Goal: Task Accomplishment & Management: Manage account settings

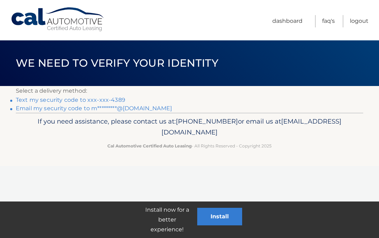
click at [116, 100] on link "Text my security code to xxx-xxx-4389" at bounding box center [70, 99] width 109 height 7
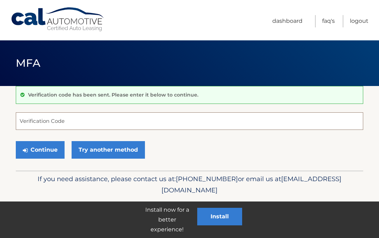
click at [94, 121] on input "Verification Code" at bounding box center [189, 121] width 347 height 18
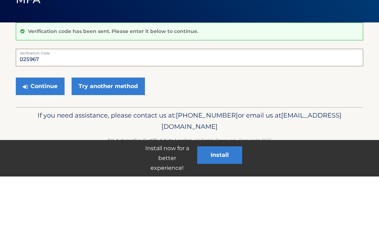
type input "025967"
click at [46, 141] on button "Continue" at bounding box center [40, 150] width 49 height 18
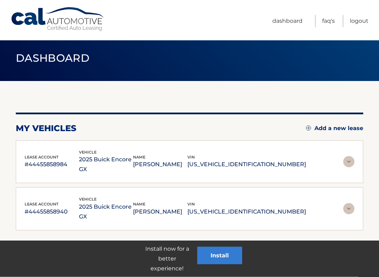
scroll to position [5, 0]
click at [317, 159] on div "lease account #44455858984 vehicle 2025 Buick Encore GX name MAUREEN MCCREA vin…" at bounding box center [190, 162] width 330 height 26
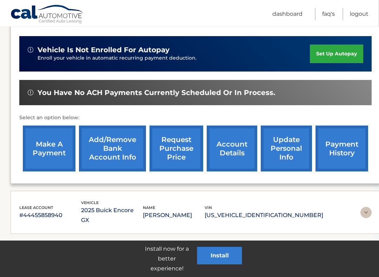
scroll to position [177, 5]
click at [65, 149] on link "make a payment" at bounding box center [49, 149] width 53 height 46
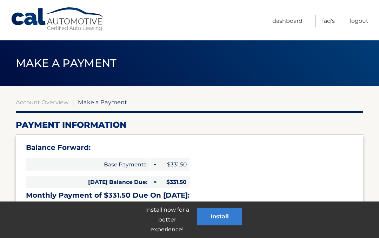
select select "MmYyODNhOWYtODliNS00MWZhLThmMGEtNTg2OWVmZDYzMjhm"
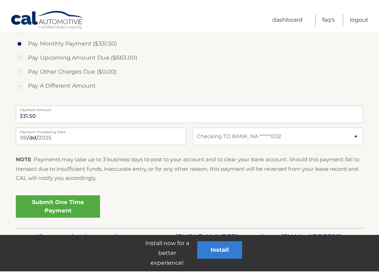
scroll to position [252, 0]
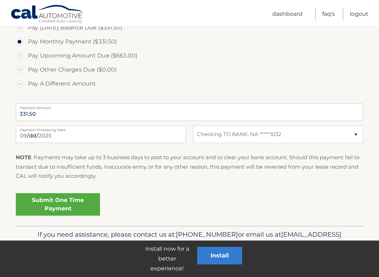
click at [74, 206] on link "Submit One Time Payment" at bounding box center [58, 204] width 84 height 22
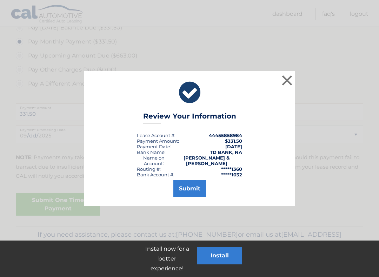
click at [195, 186] on button "Submit" at bounding box center [189, 188] width 33 height 17
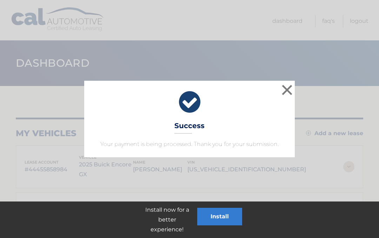
click at [287, 89] on button "×" at bounding box center [287, 90] width 14 height 14
